Goal: Task Accomplishment & Management: Complete application form

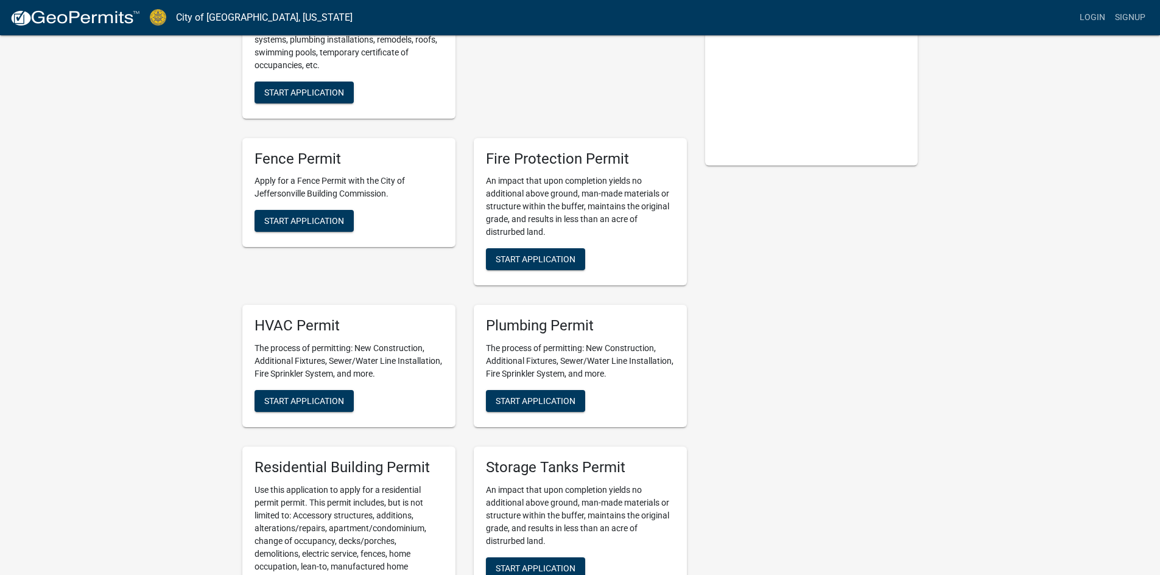
scroll to position [304, 0]
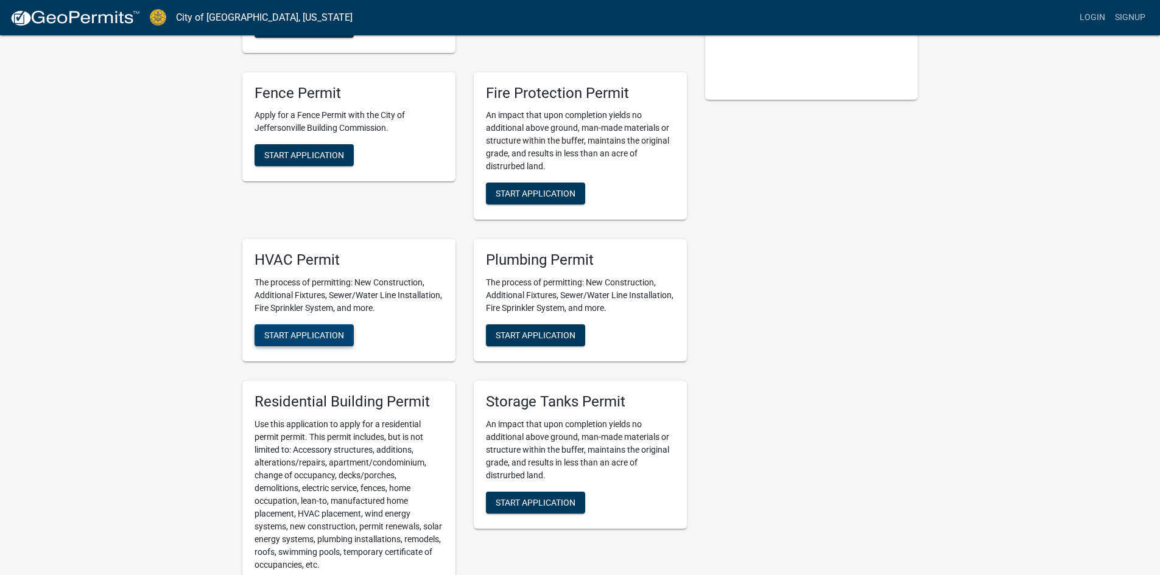
click at [319, 337] on span "Start Application" at bounding box center [304, 336] width 80 height 10
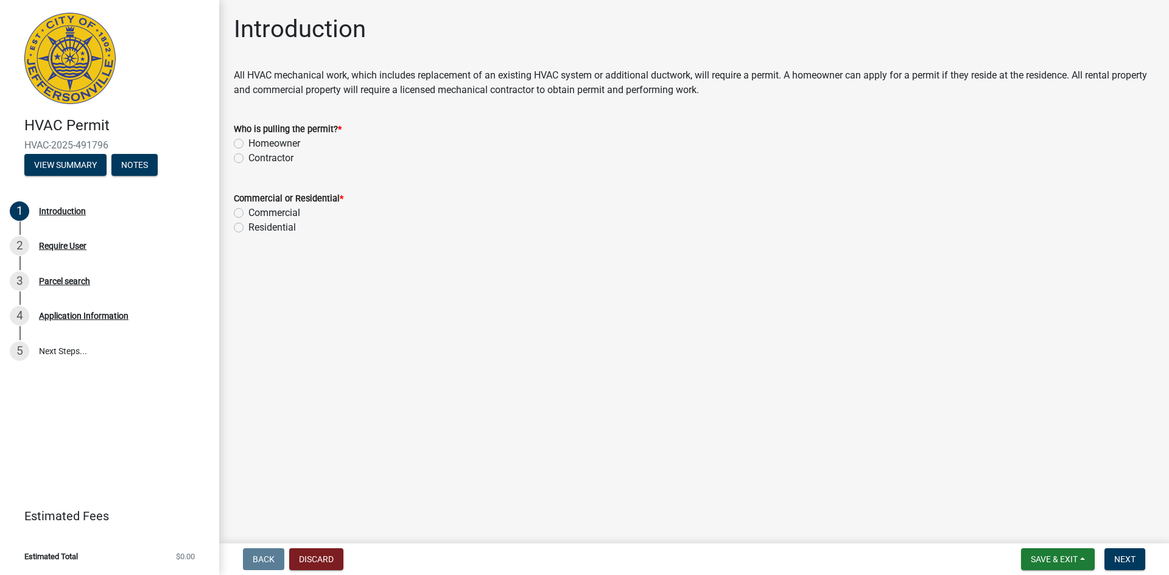
click at [248, 159] on label "Contractor" at bounding box center [270, 158] width 45 height 15
click at [248, 159] on input "Contractor" at bounding box center [252, 155] width 8 height 8
radio input "true"
click at [248, 229] on label "Residential" at bounding box center [272, 227] width 48 height 15
click at [248, 228] on input "Residential" at bounding box center [252, 224] width 8 height 8
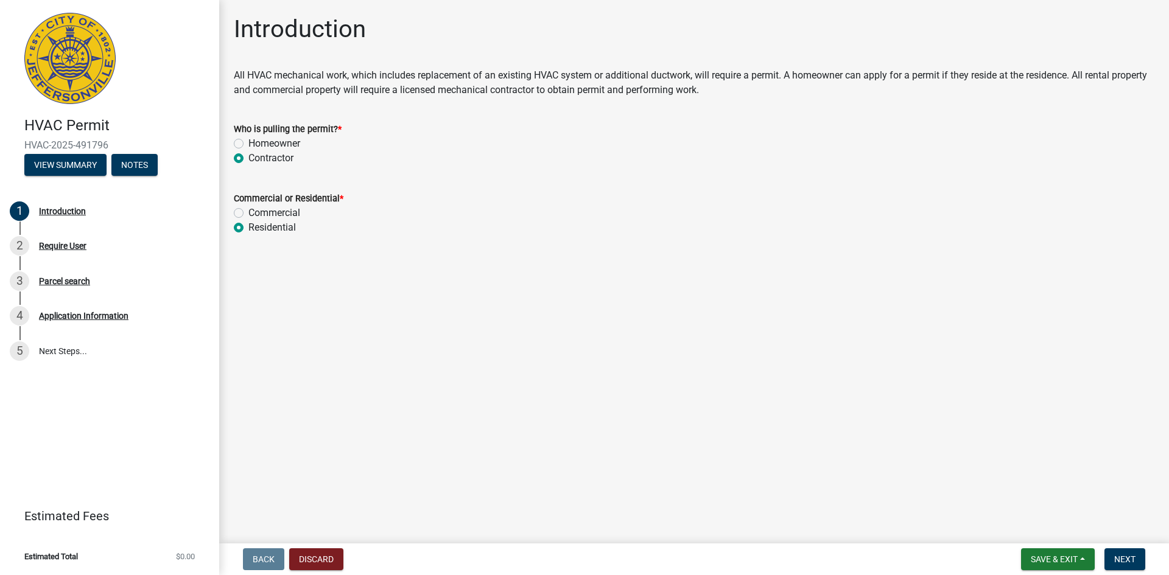
radio input "true"
click at [1132, 561] on span "Next" at bounding box center [1124, 560] width 21 height 10
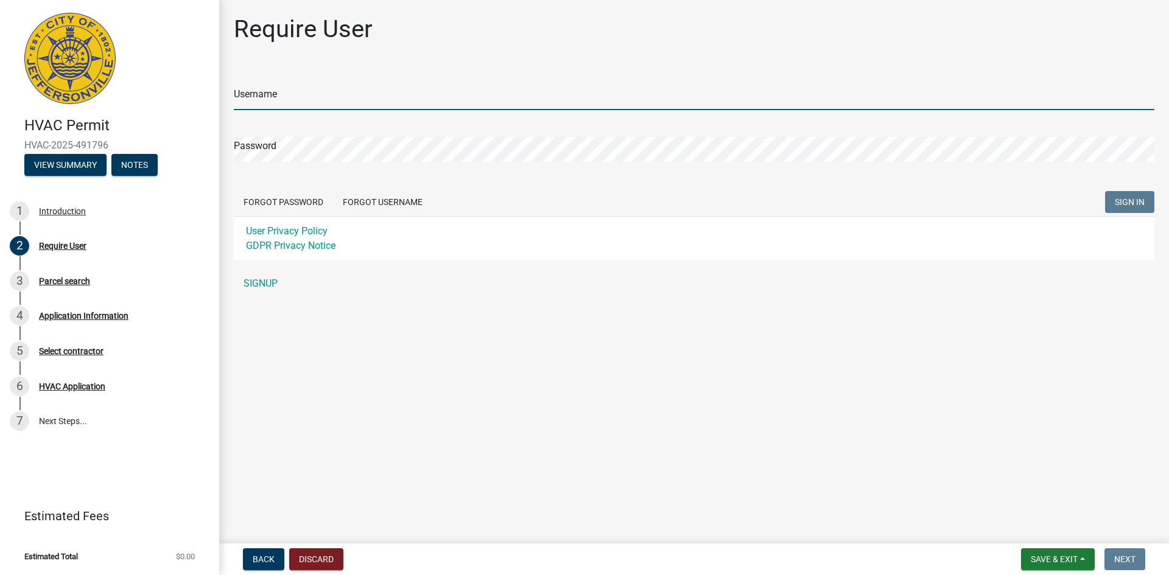
type input "BR225"
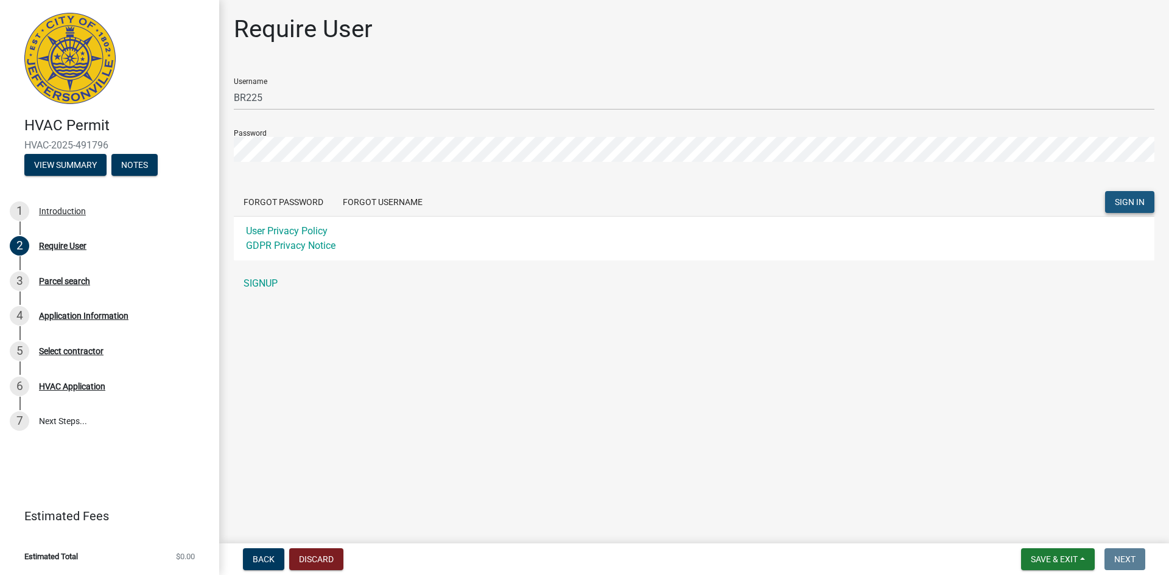
click at [1128, 197] on span "SIGN IN" at bounding box center [1130, 202] width 30 height 10
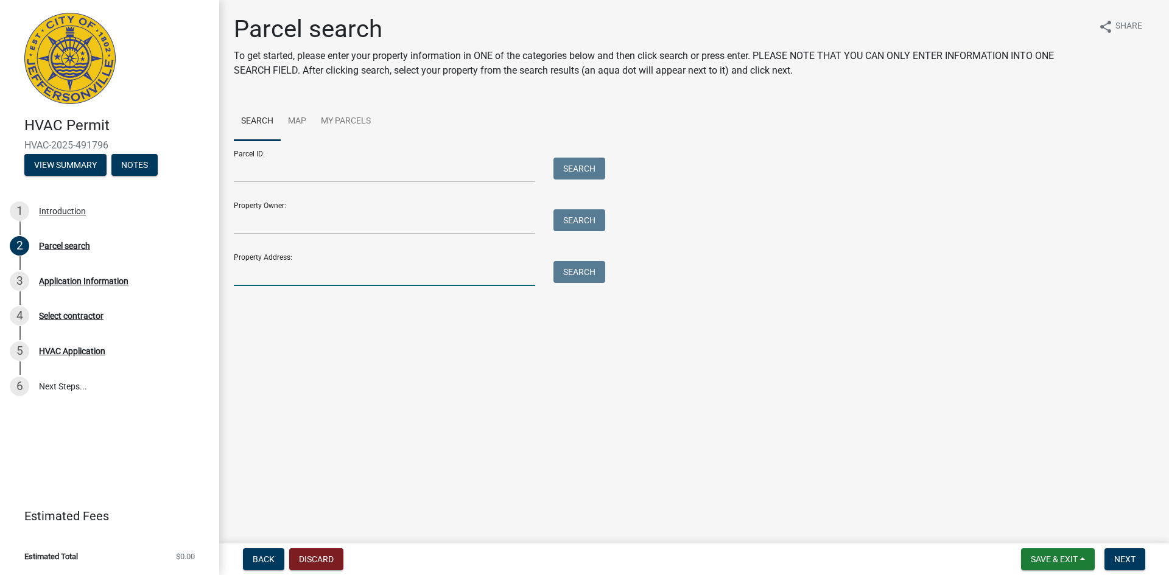
click at [247, 276] on input "Property Address:" at bounding box center [384, 273] width 301 height 25
type input "3800 Brownstone Drive"
click at [597, 272] on button "Search" at bounding box center [580, 272] width 52 height 22
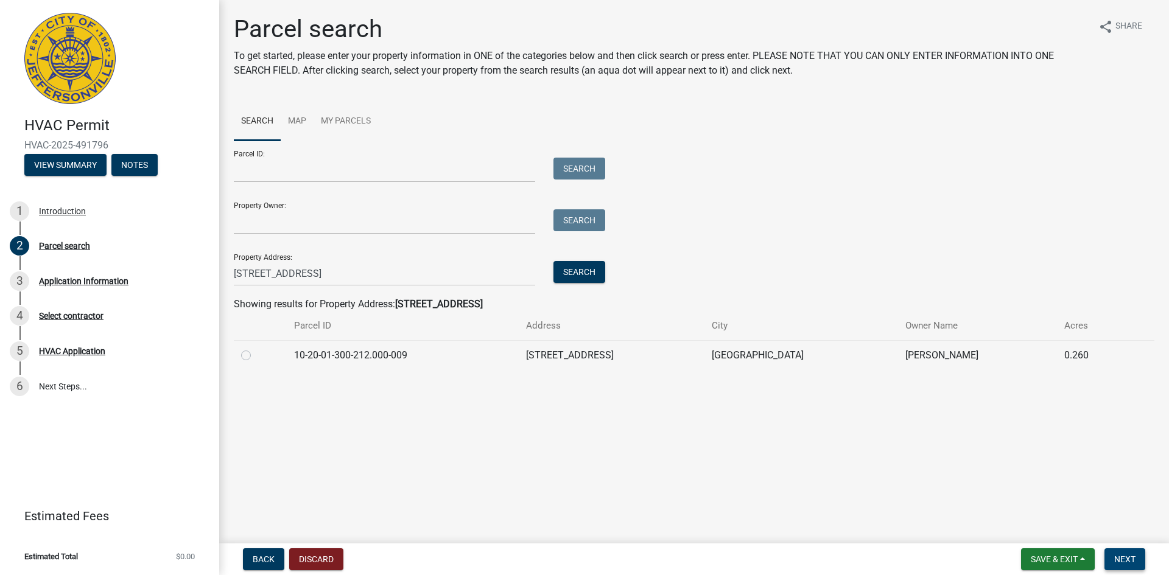
click at [1135, 557] on span "Next" at bounding box center [1124, 560] width 21 height 10
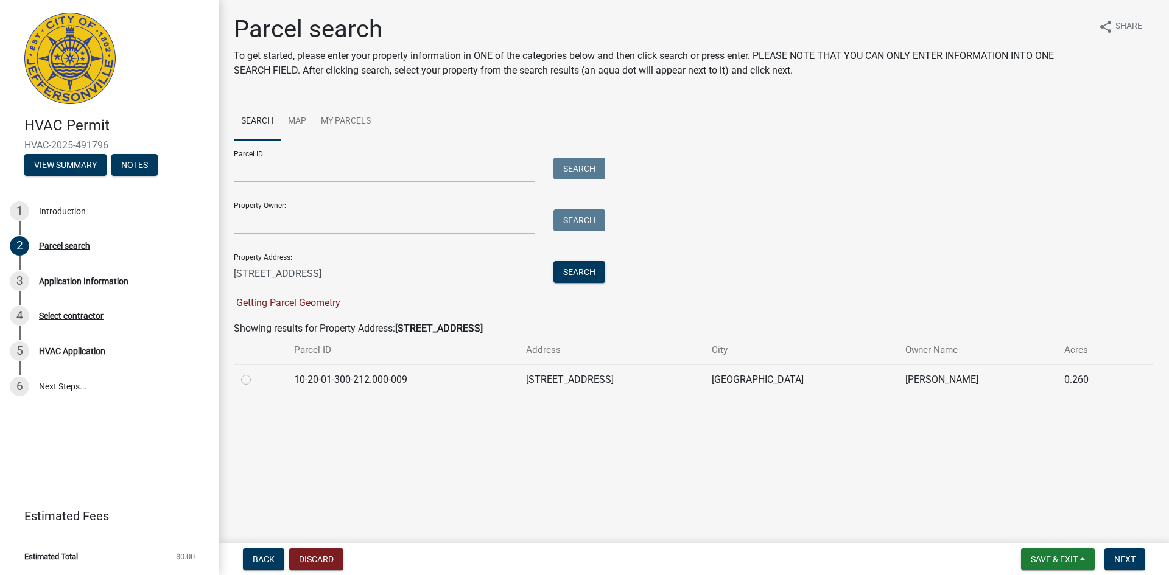
click at [256, 373] on label at bounding box center [256, 373] width 0 height 0
click at [256, 379] on input "radio" at bounding box center [260, 377] width 8 height 8
radio input "true"
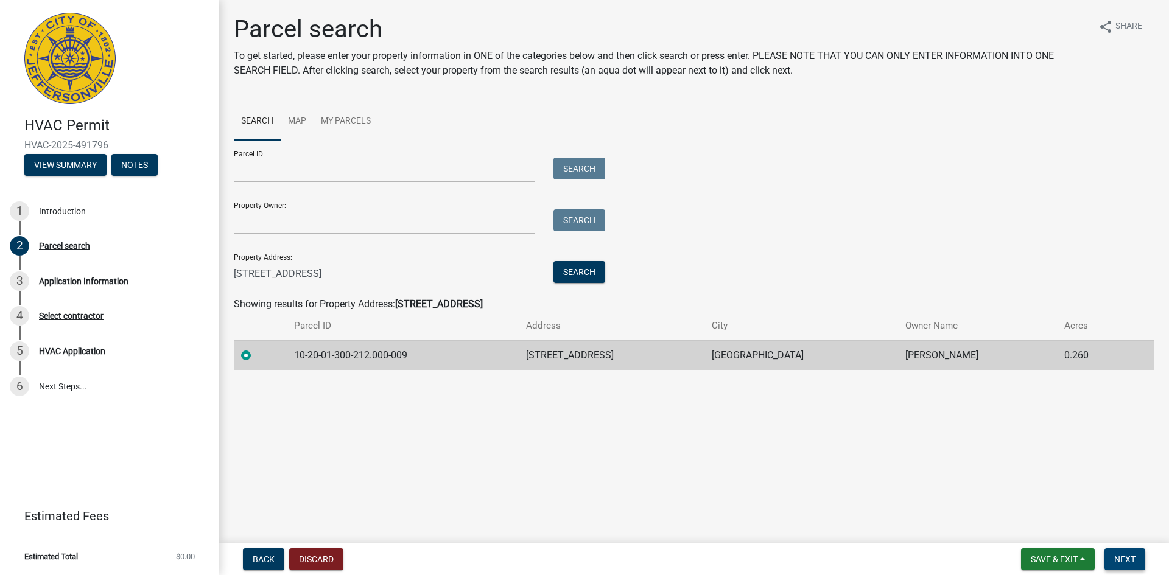
click at [1127, 560] on span "Next" at bounding box center [1124, 560] width 21 height 10
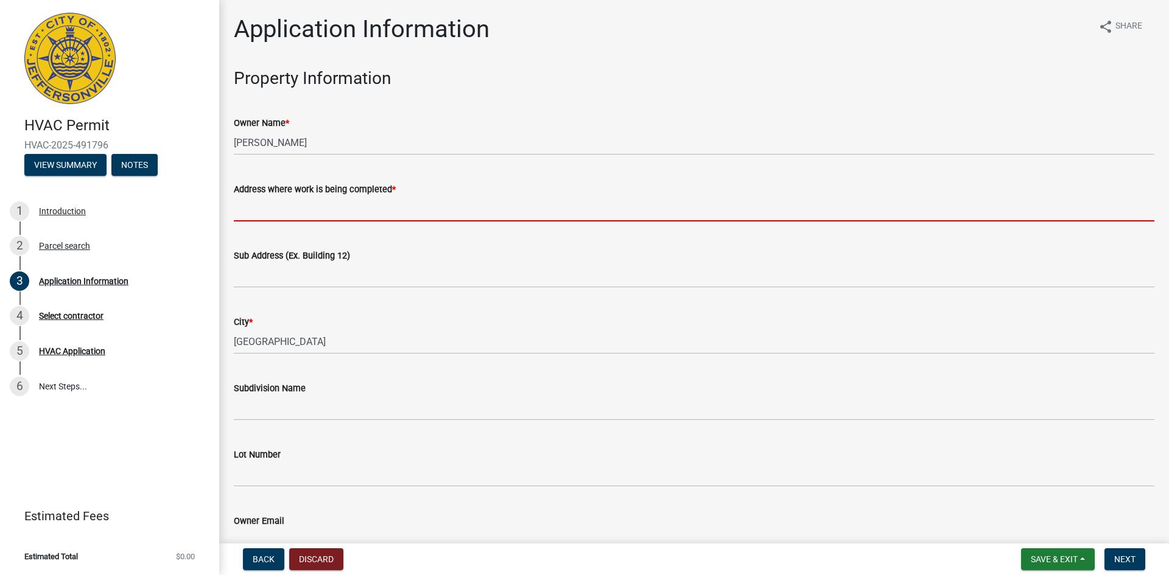
click at [244, 213] on input "Address where work is being completed *" at bounding box center [694, 209] width 921 height 25
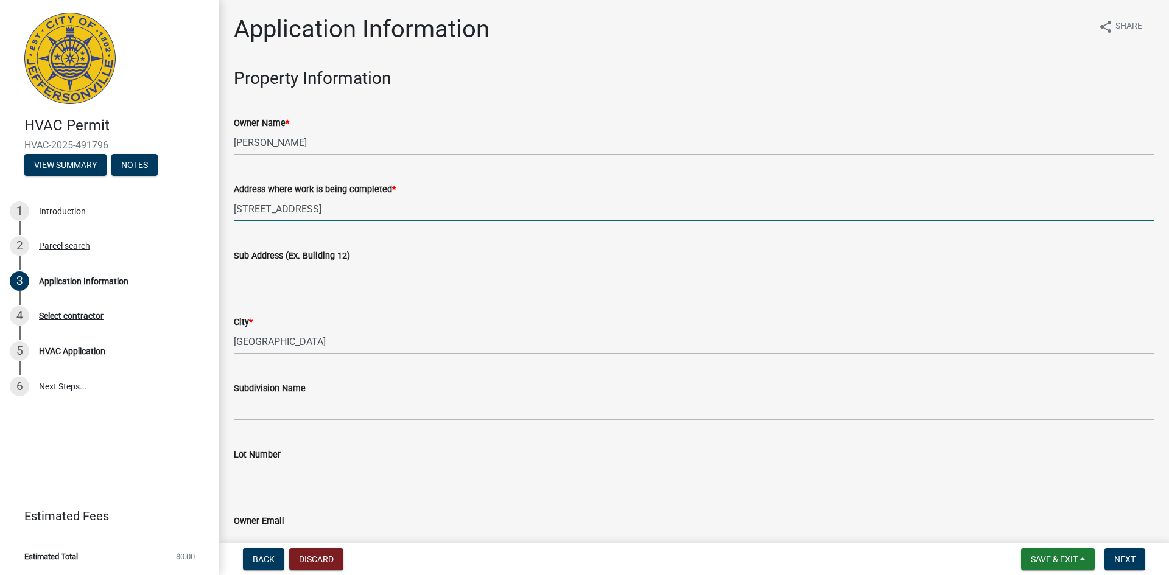
scroll to position [61, 0]
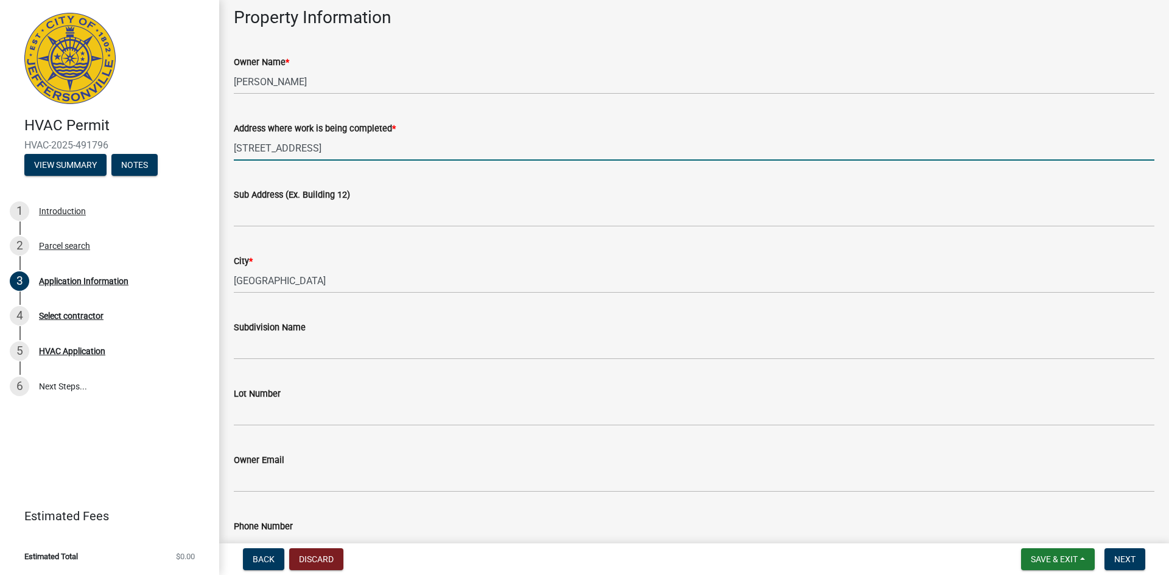
type input "3800 Brownstone Dr"
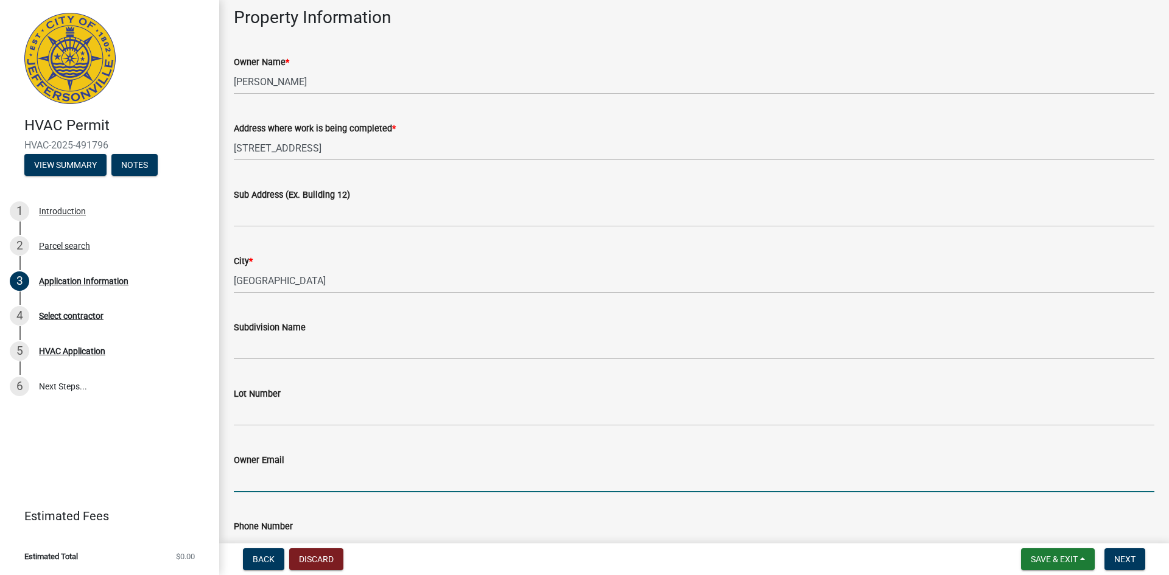
click at [285, 483] on input "Owner Email" at bounding box center [694, 480] width 921 height 25
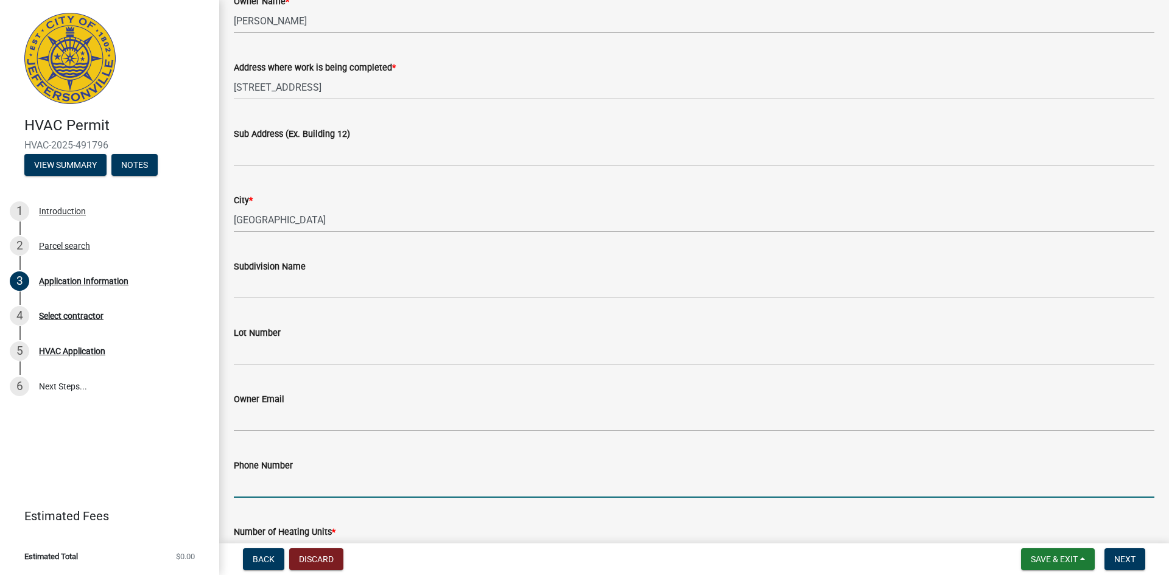
click at [276, 488] on input "Phone Number" at bounding box center [694, 485] width 921 height 25
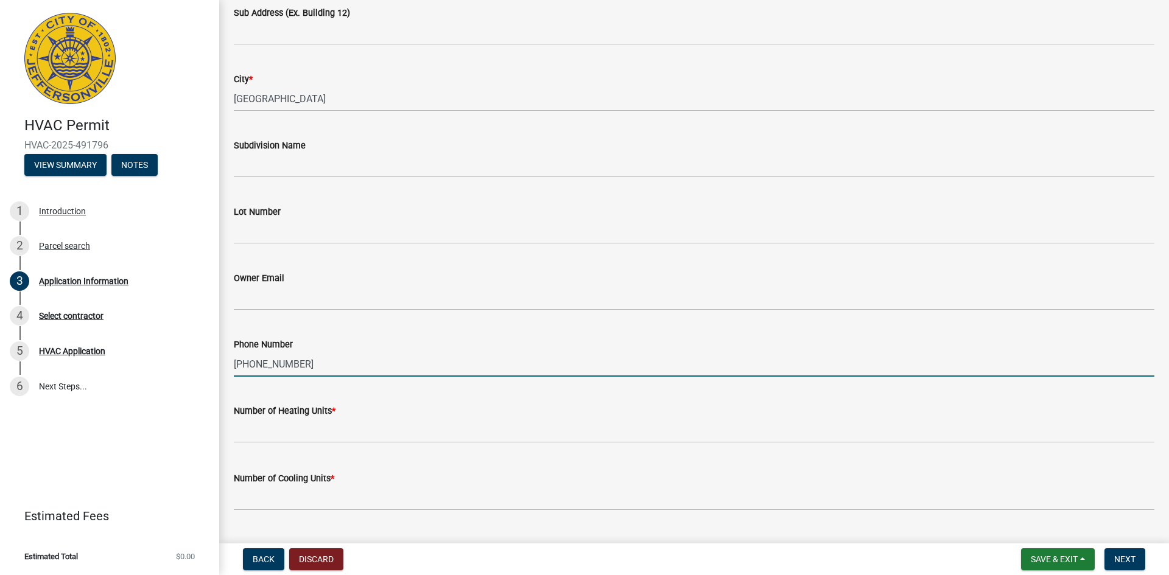
scroll to position [244, 0]
type input "502-693-0946"
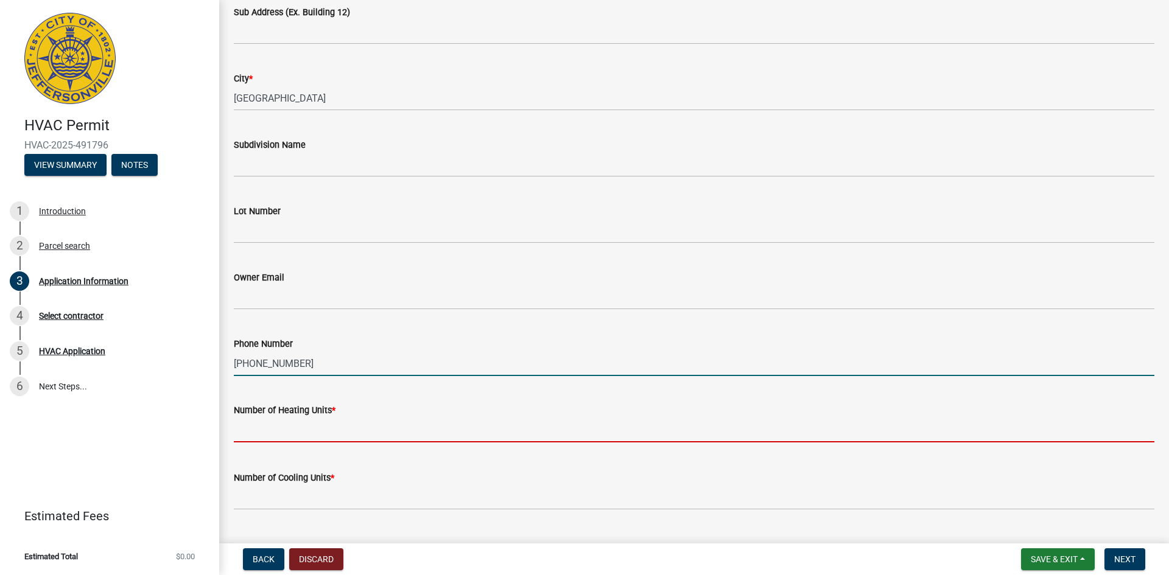
click at [362, 437] on input "text" at bounding box center [694, 430] width 921 height 25
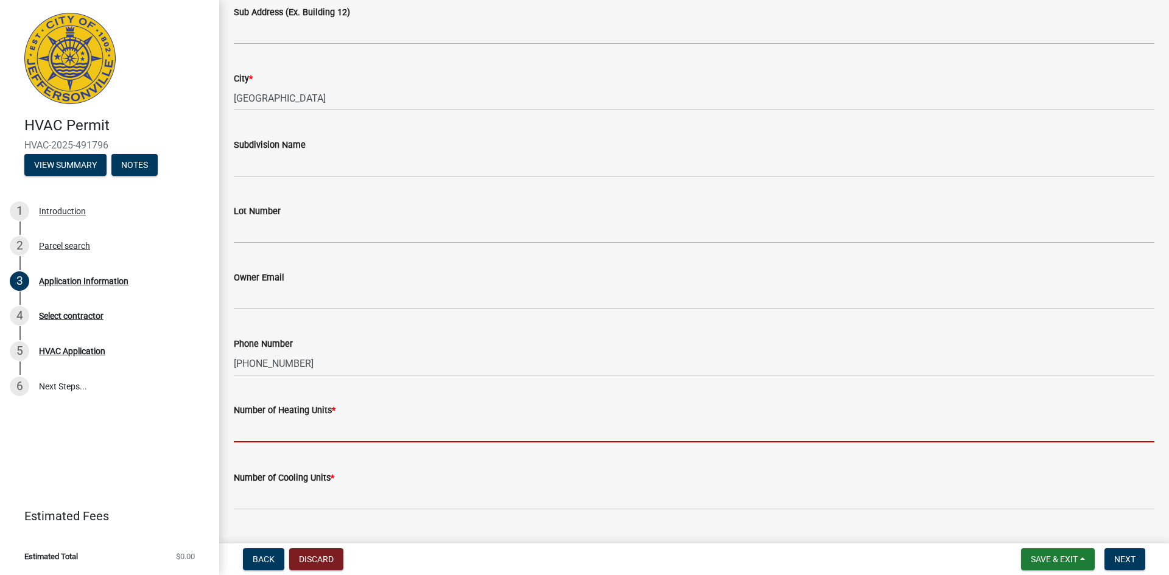
type input "1"
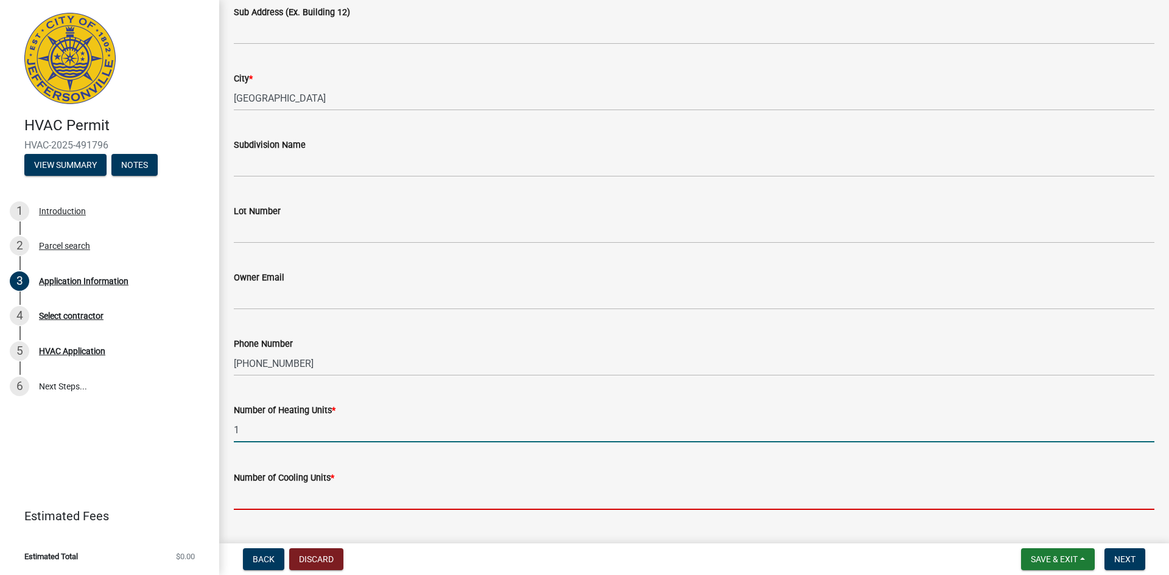
click at [342, 499] on input "text" at bounding box center [694, 497] width 921 height 25
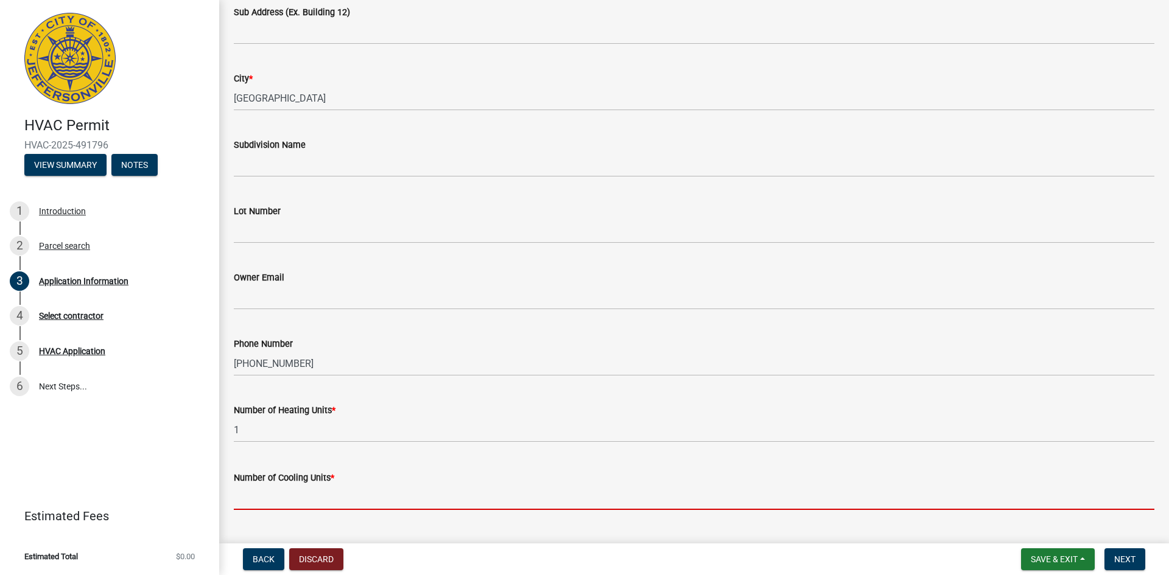
type input "1"
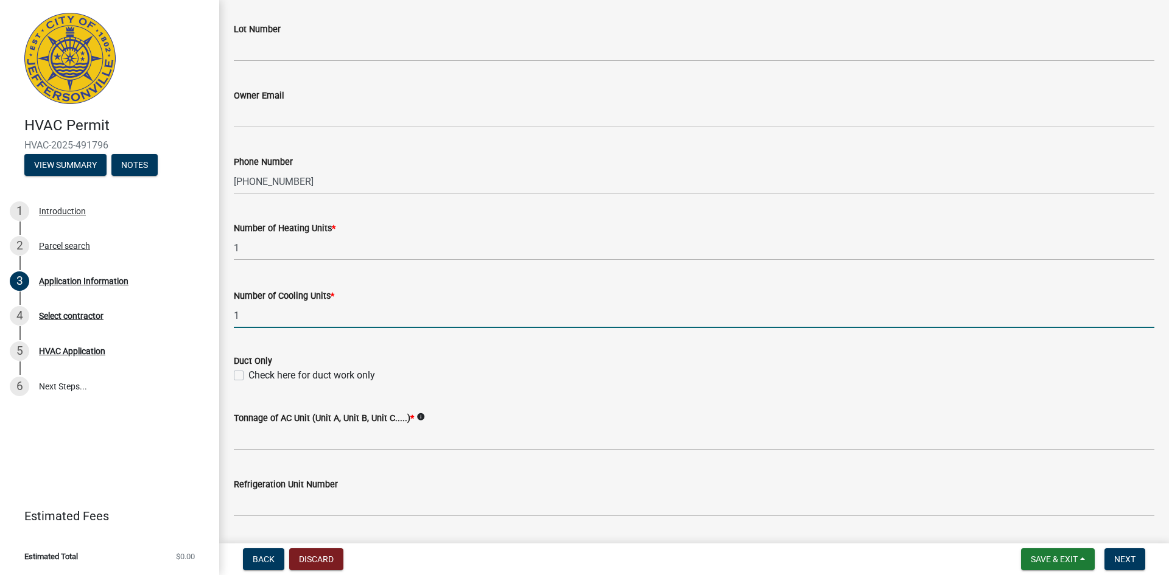
scroll to position [426, 0]
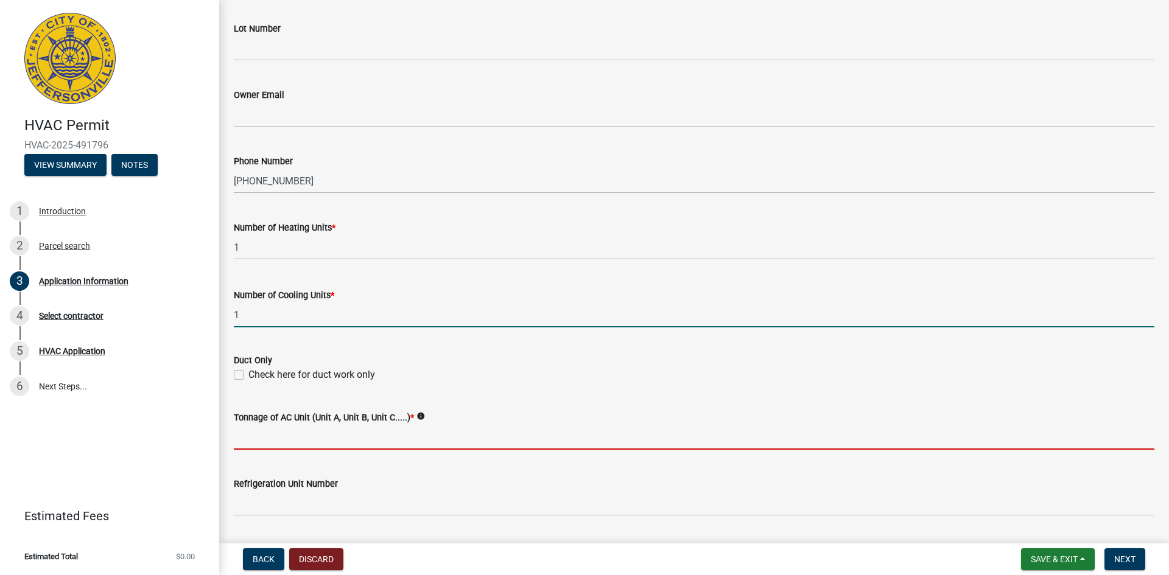
click at [362, 443] on input "Tonnage of AC Unit (Unit A, Unit B, Unit C.....) *" at bounding box center [694, 437] width 921 height 25
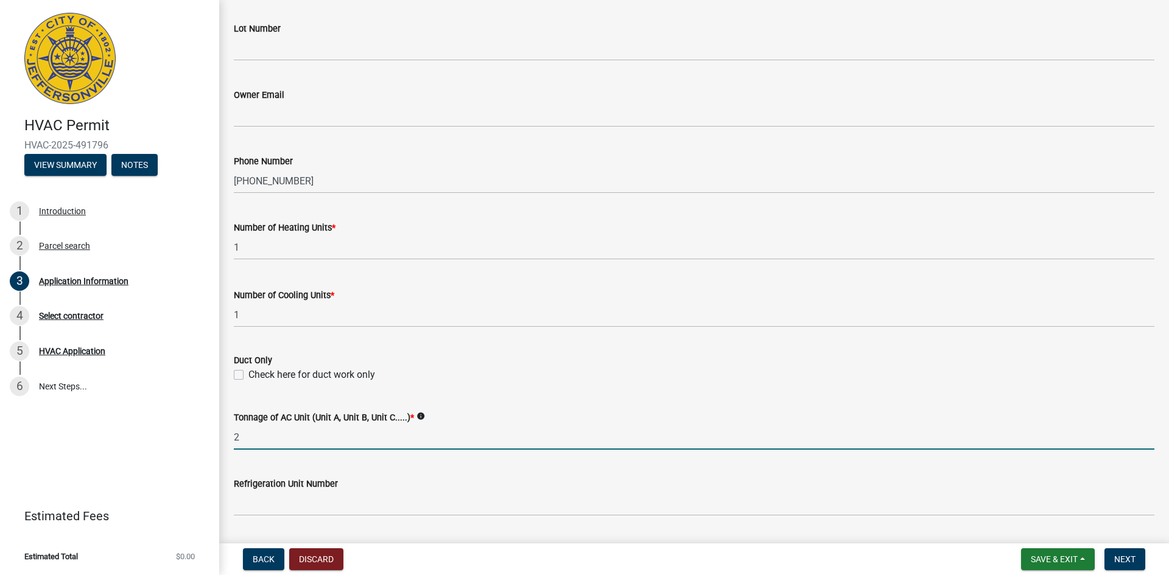
type input "2 ton"
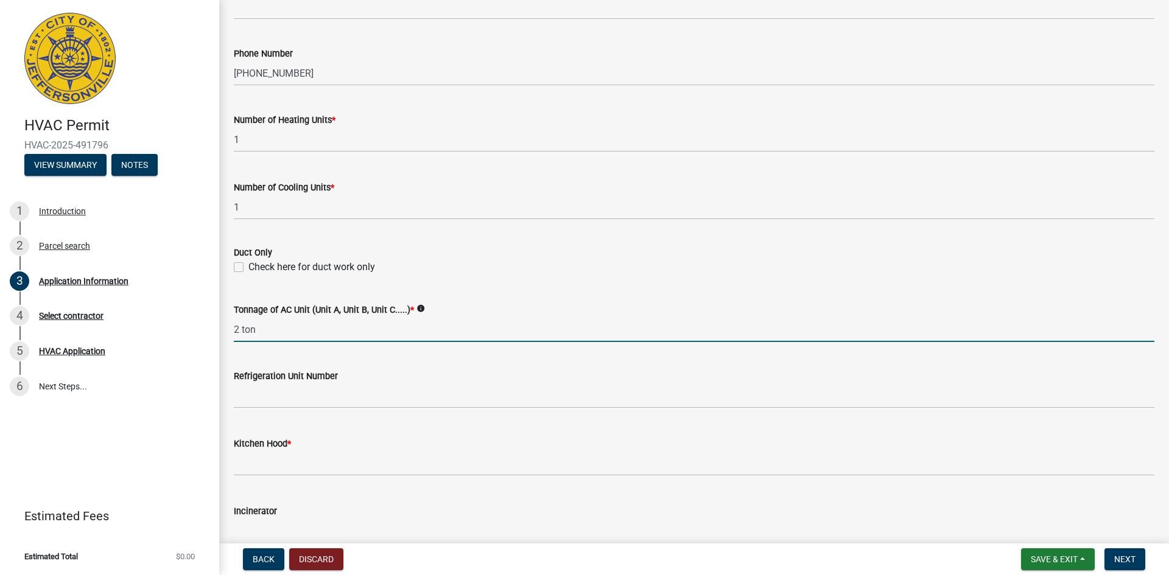
scroll to position [548, 0]
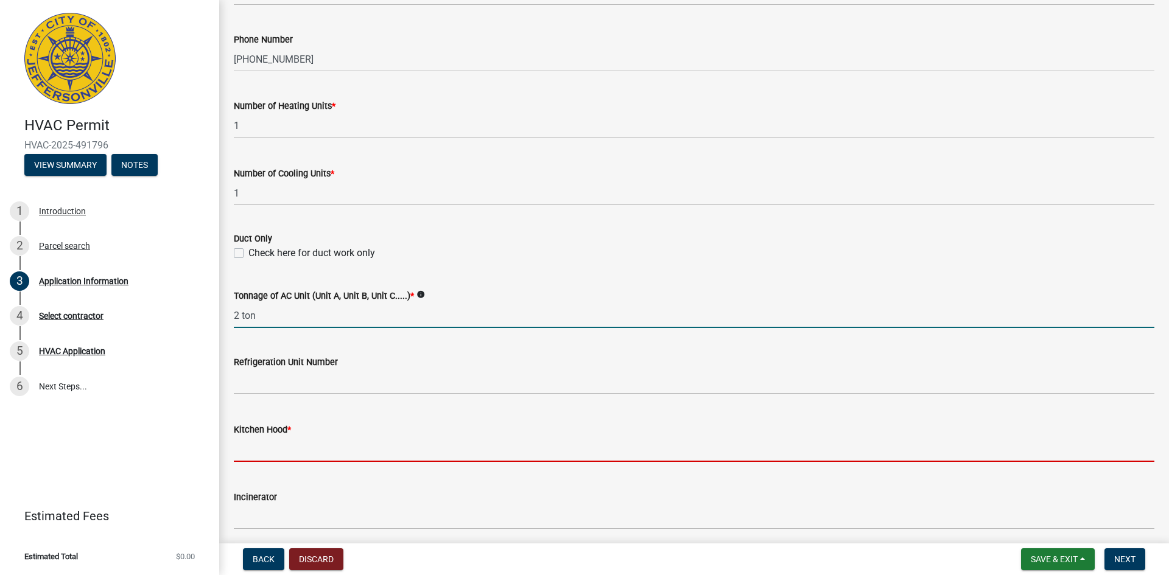
click at [350, 452] on input "text" at bounding box center [694, 449] width 921 height 25
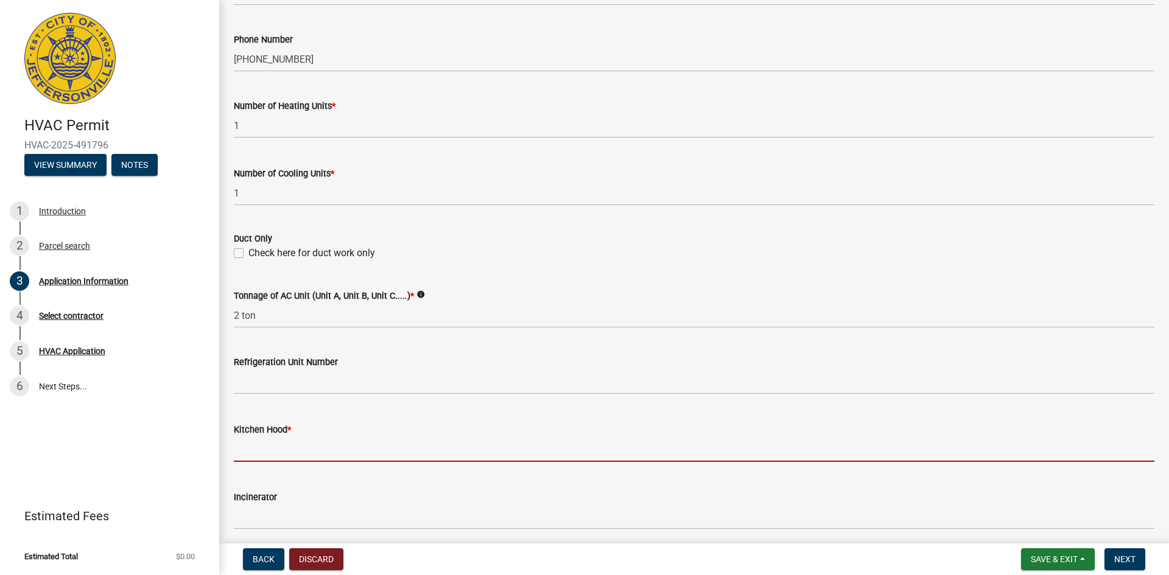
type input "0"
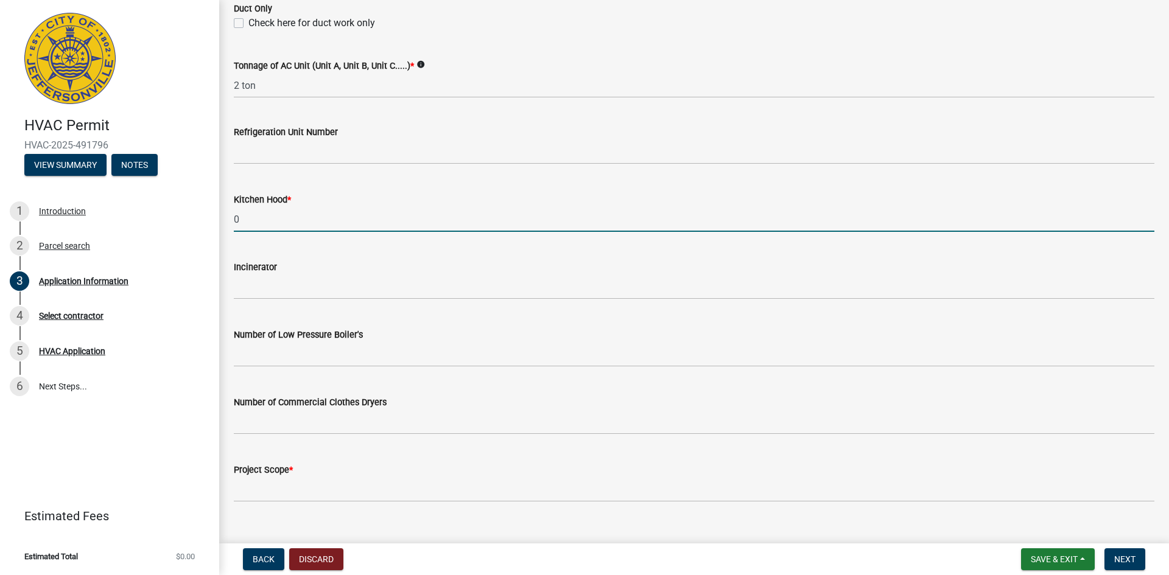
scroll to position [792, 0]
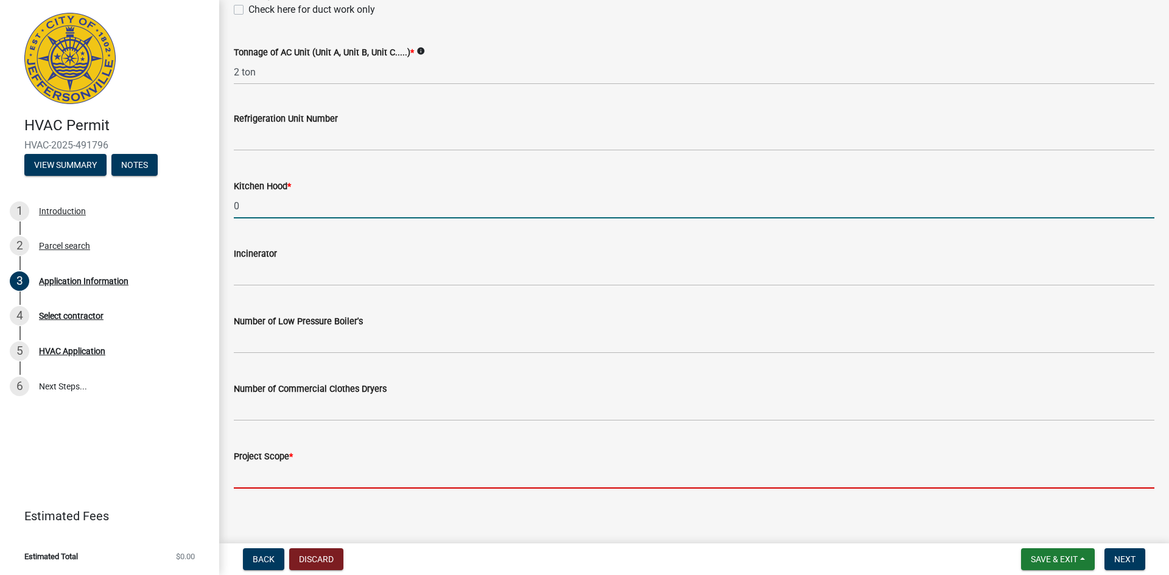
click at [339, 482] on input "Project Scope *" at bounding box center [694, 476] width 921 height 25
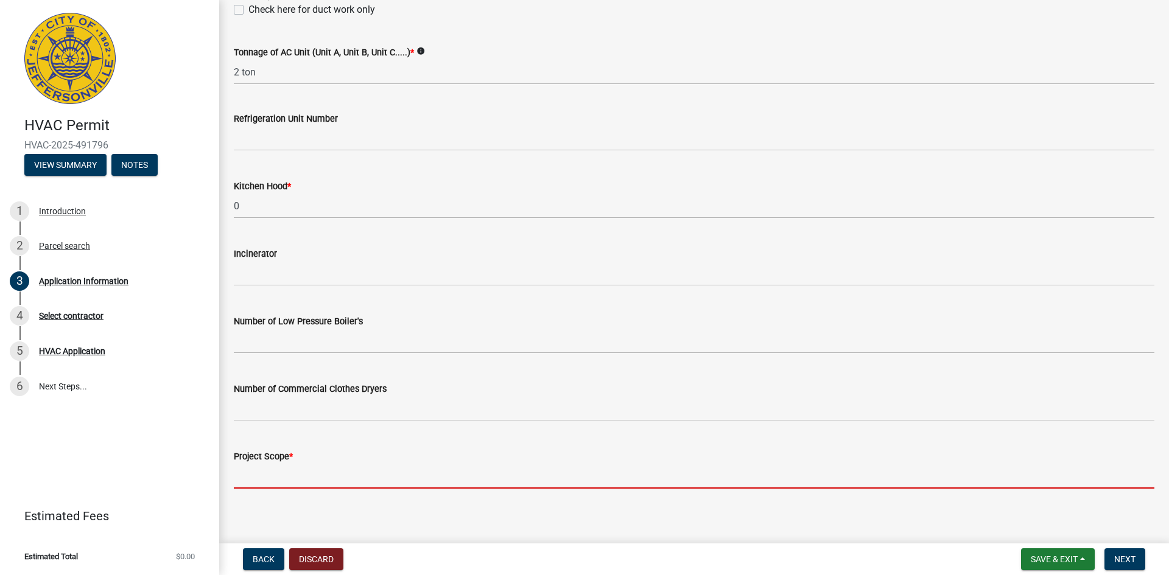
type input "replace furnace and ac"
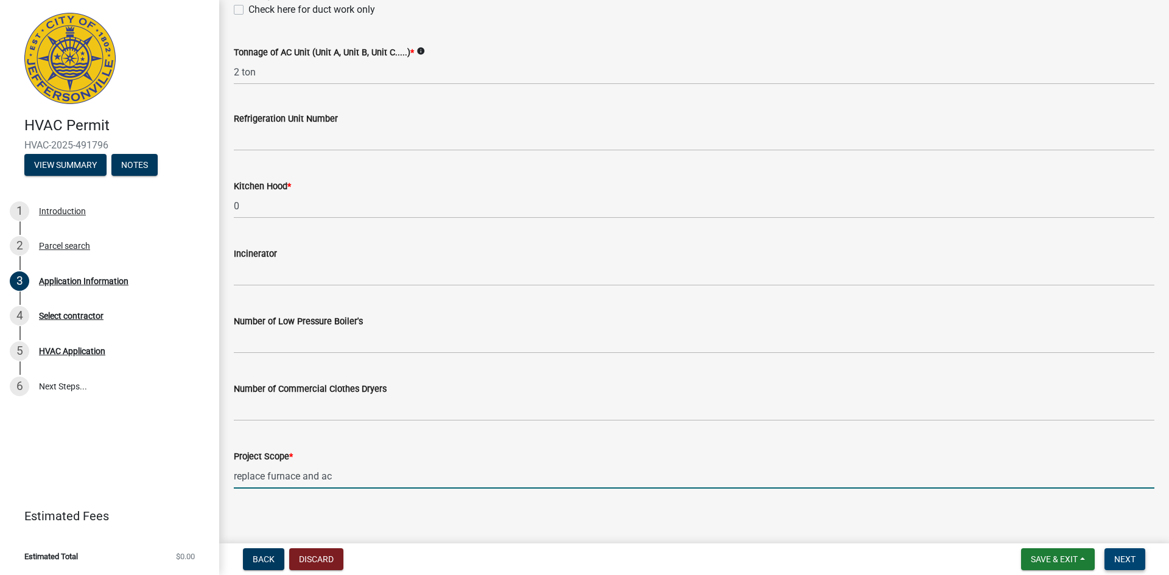
click at [1131, 558] on span "Next" at bounding box center [1124, 560] width 21 height 10
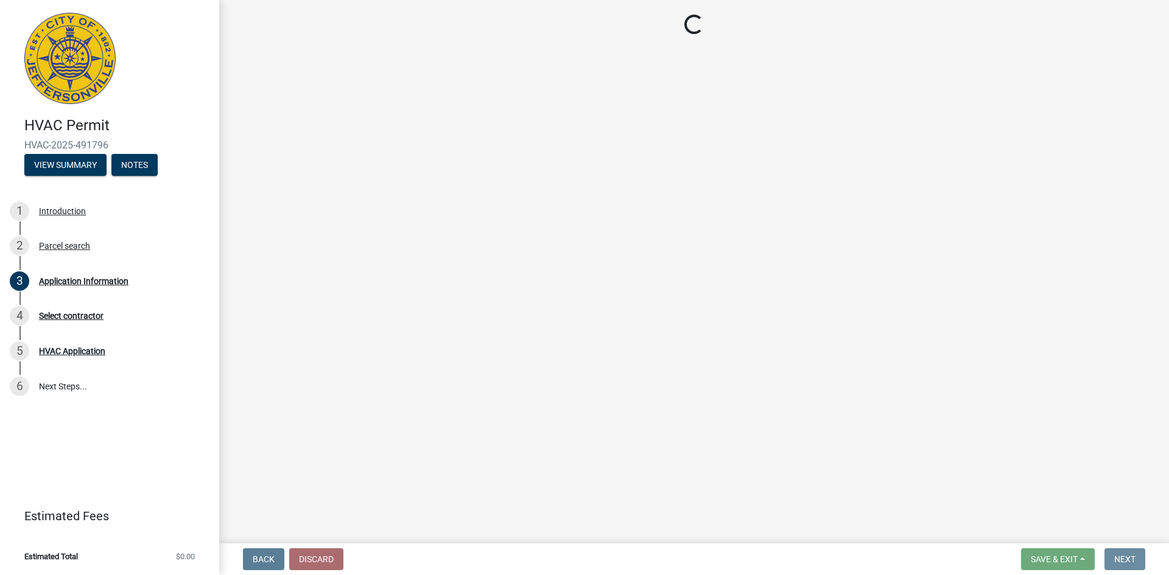
scroll to position [0, 0]
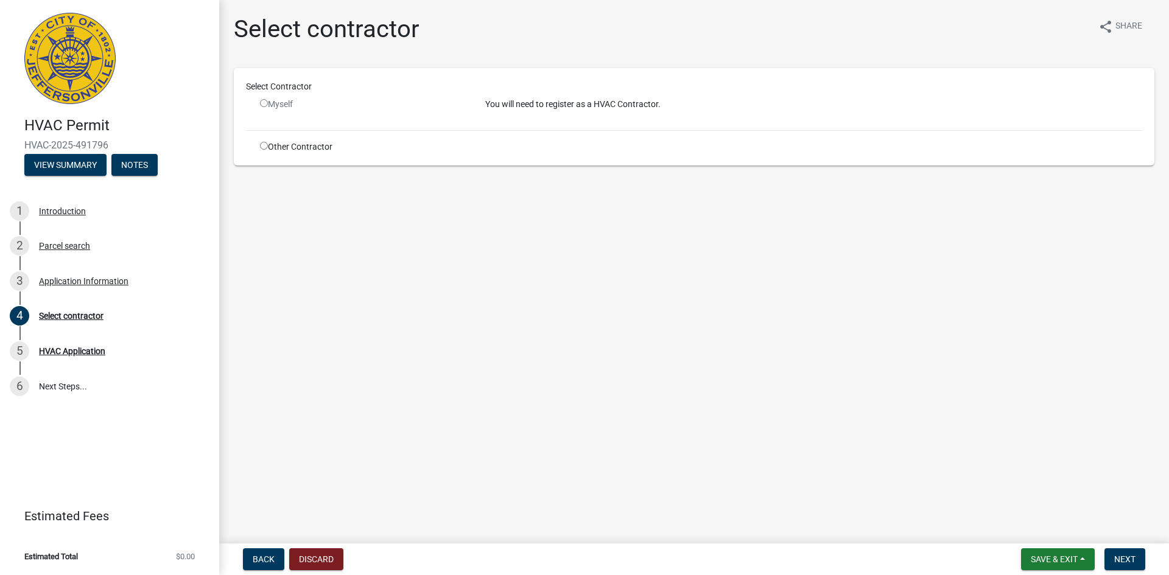
click at [266, 144] on input "radio" at bounding box center [264, 146] width 8 height 8
radio input "true"
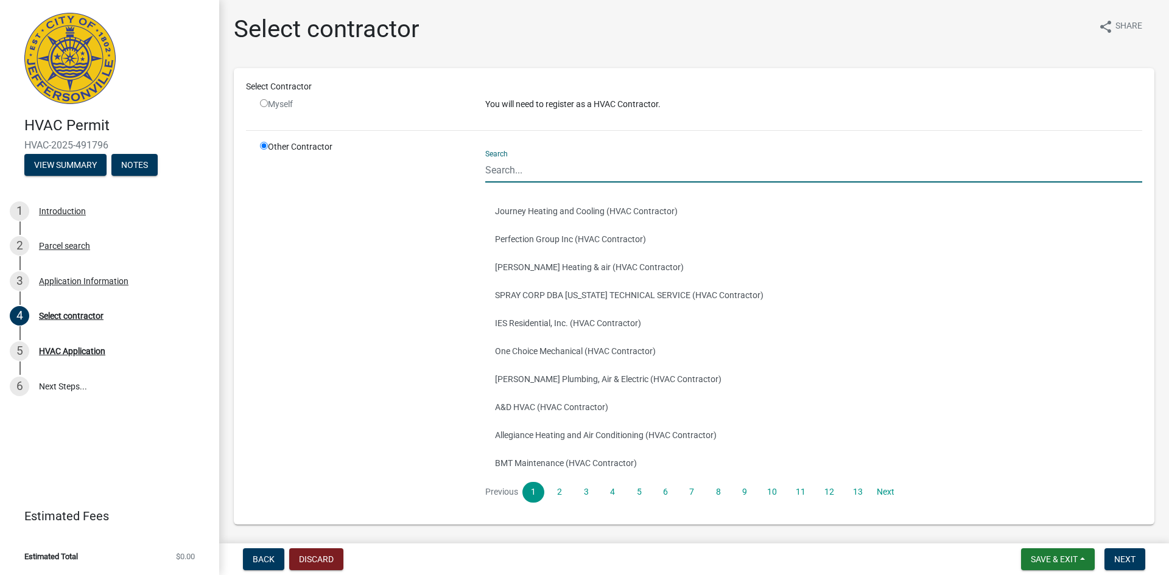
click at [518, 166] on input "Search" at bounding box center [813, 170] width 657 height 25
type input "BJ"
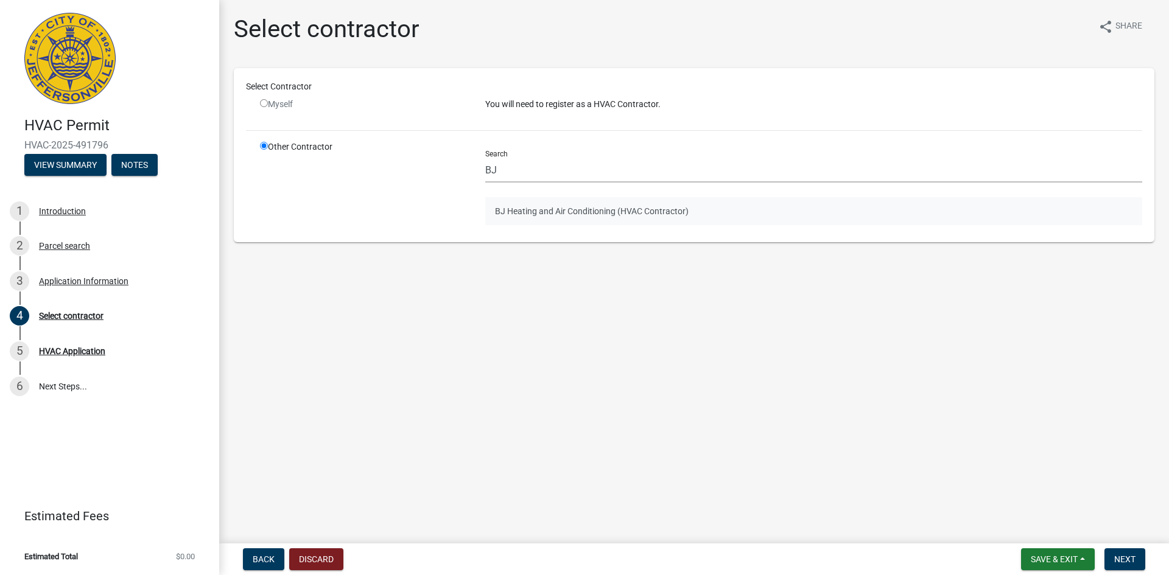
click at [546, 209] on button "BJ Heating and Air Conditioning (HVAC Contractor)" at bounding box center [813, 211] width 657 height 28
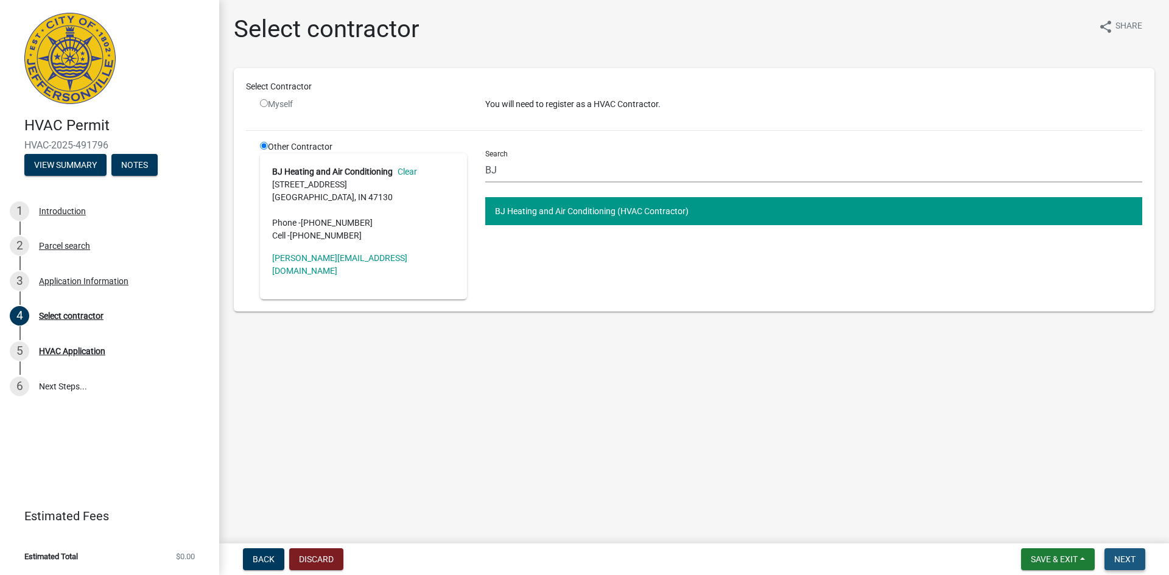
click at [1125, 561] on span "Next" at bounding box center [1124, 560] width 21 height 10
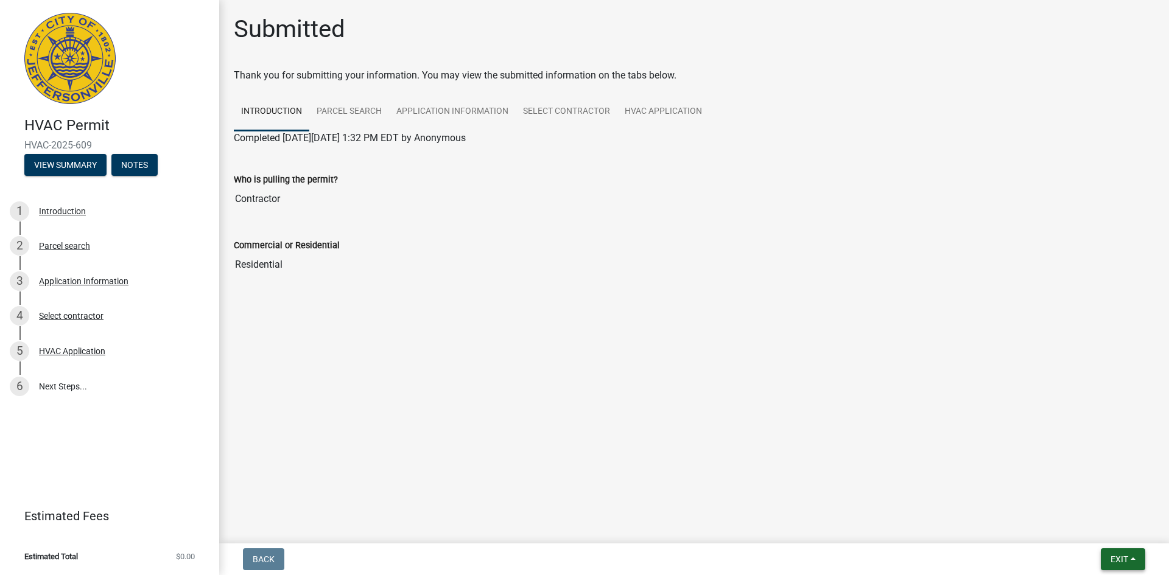
click at [1114, 563] on span "Exit" at bounding box center [1120, 560] width 18 height 10
click at [1080, 532] on button "Save & Exit" at bounding box center [1096, 527] width 97 height 29
